Goal: Navigation & Orientation: Find specific page/section

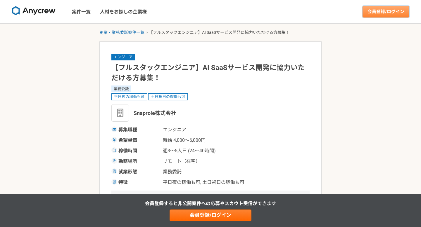
click at [374, 15] on link "会員登録/ログイン" at bounding box center [386, 12] width 47 height 12
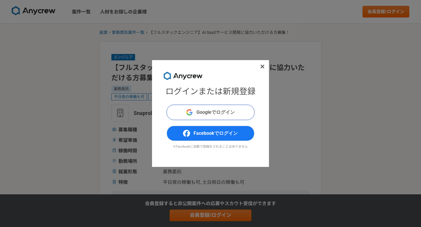
click at [214, 117] on button "Googleでログイン" at bounding box center [211, 112] width 88 height 15
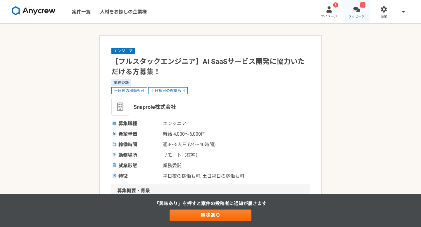
click at [354, 11] on div at bounding box center [356, 9] width 7 height 7
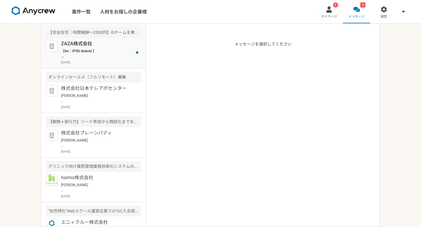
click at [102, 56] on p at bounding box center [97, 54] width 72 height 11
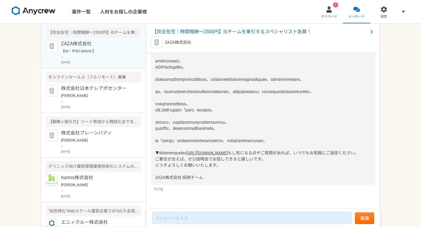
scroll to position [181, 0]
click at [329, 9] on div at bounding box center [329, 9] width 7 height 7
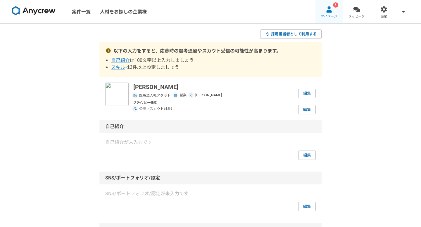
click at [329, 12] on div at bounding box center [329, 9] width 7 height 7
click at [339, 13] on link "! マイページ" at bounding box center [329, 11] width 27 height 23
click at [86, 10] on link "案件一覧" at bounding box center [81, 11] width 28 height 23
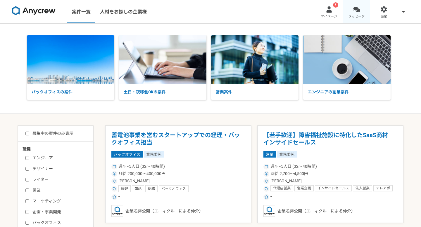
click at [361, 15] on span "メッセージ" at bounding box center [357, 16] width 16 height 5
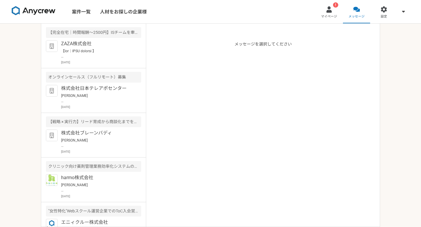
click at [35, 18] on link at bounding box center [33, 12] width 49 height 16
